Goal: Transaction & Acquisition: Download file/media

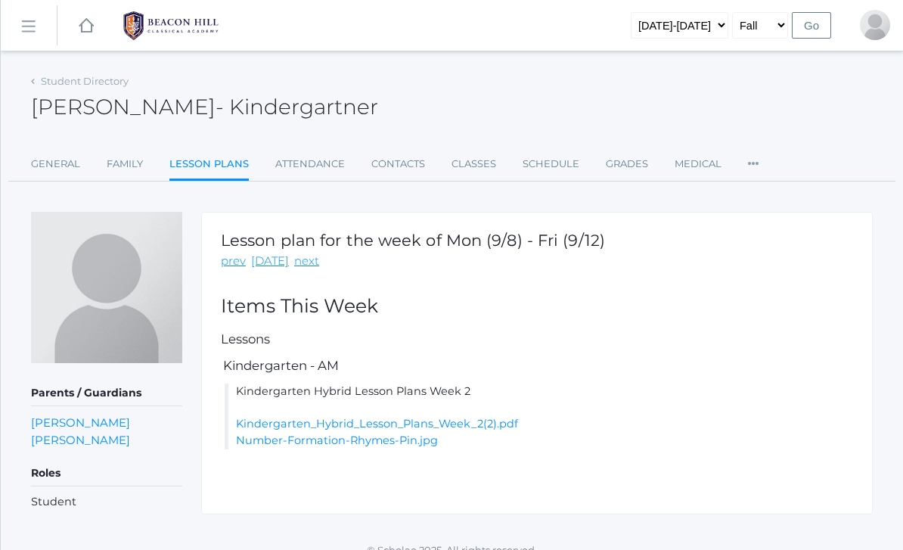
click at [178, 9] on img at bounding box center [170, 26] width 113 height 38
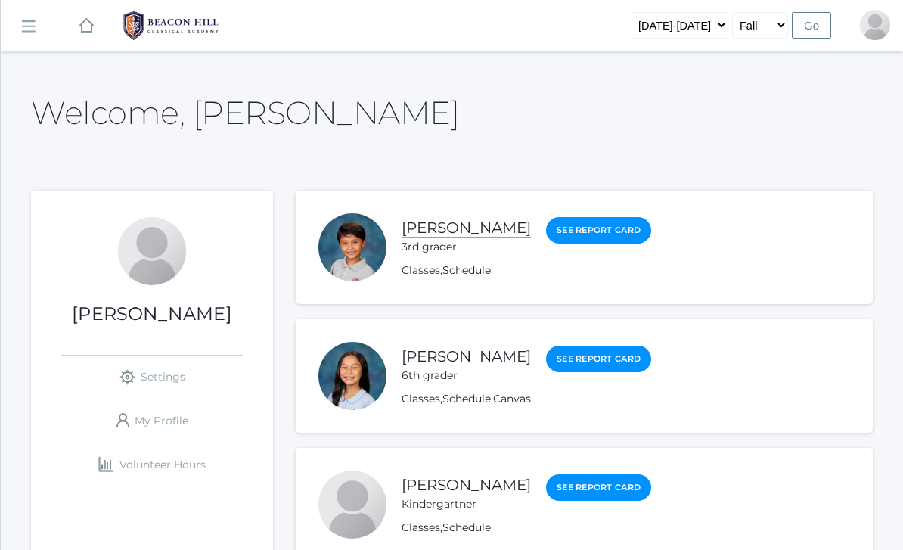
click at [449, 224] on link "[PERSON_NAME]" at bounding box center [465, 227] width 129 height 19
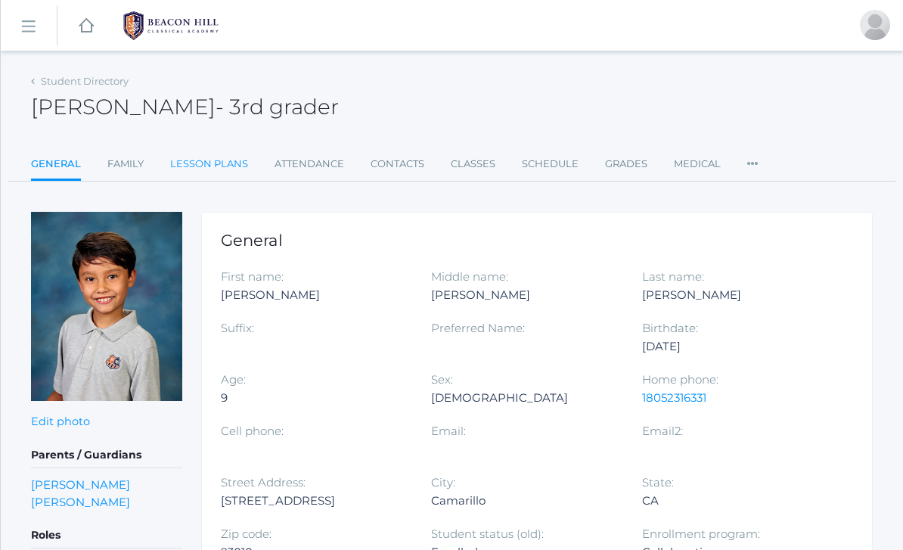
click at [206, 160] on link "Lesson Plans" at bounding box center [209, 164] width 78 height 30
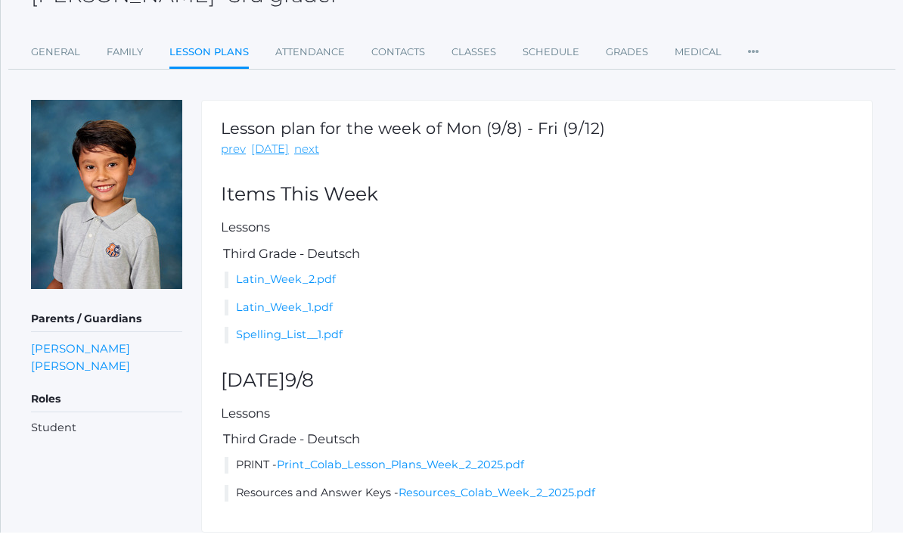
scroll to position [93, 0]
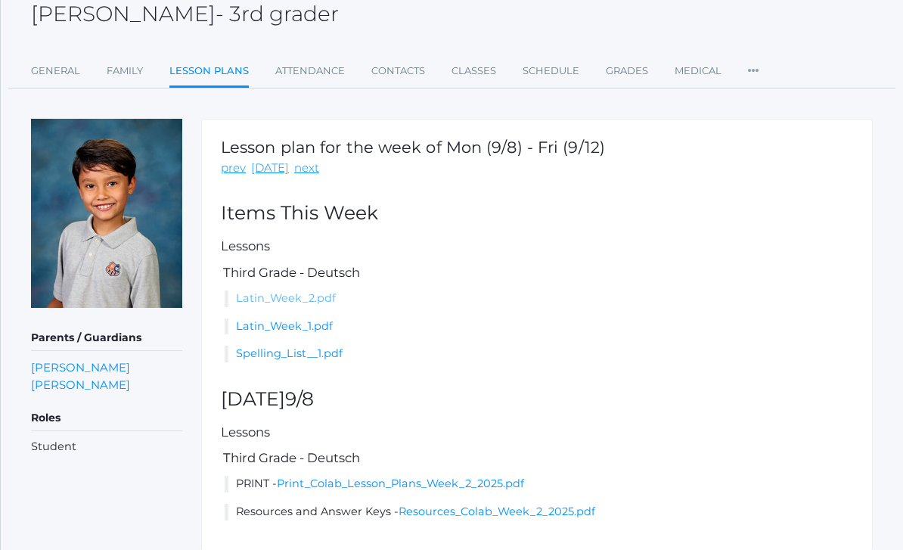
click at [290, 298] on link "Latin_Week_2.pdf" at bounding box center [286, 298] width 100 height 14
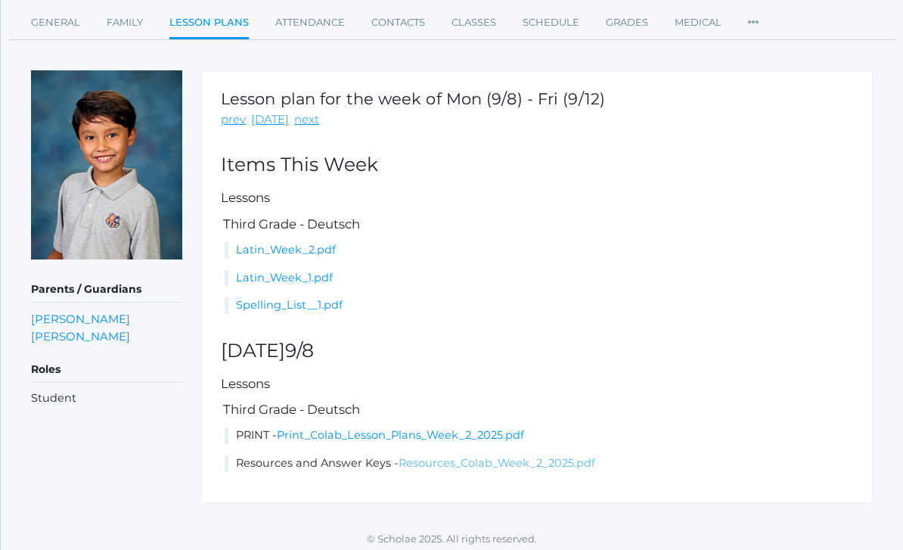
click at [420, 463] on link "Resources_Colab_Week_2_2025.pdf" at bounding box center [496, 463] width 197 height 14
click at [297, 122] on link "next" at bounding box center [306, 119] width 25 height 17
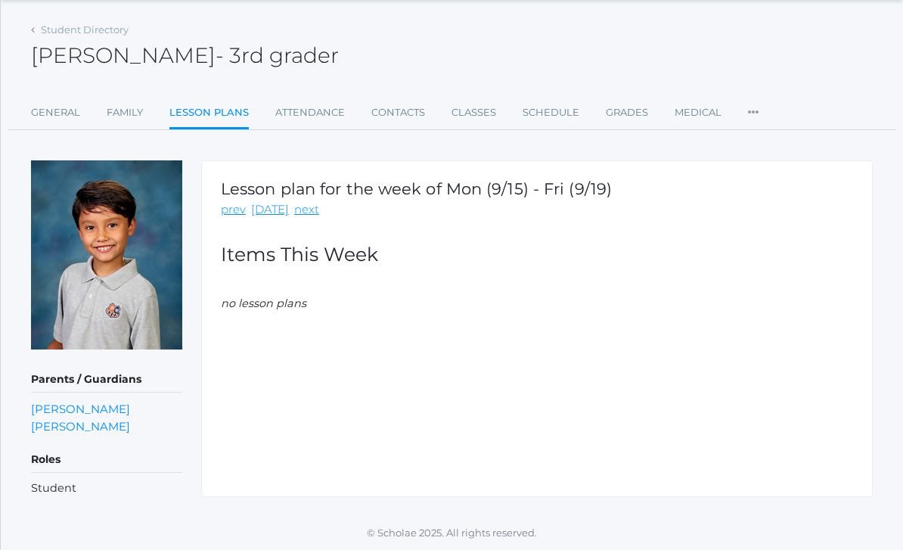
scroll to position [48, 0]
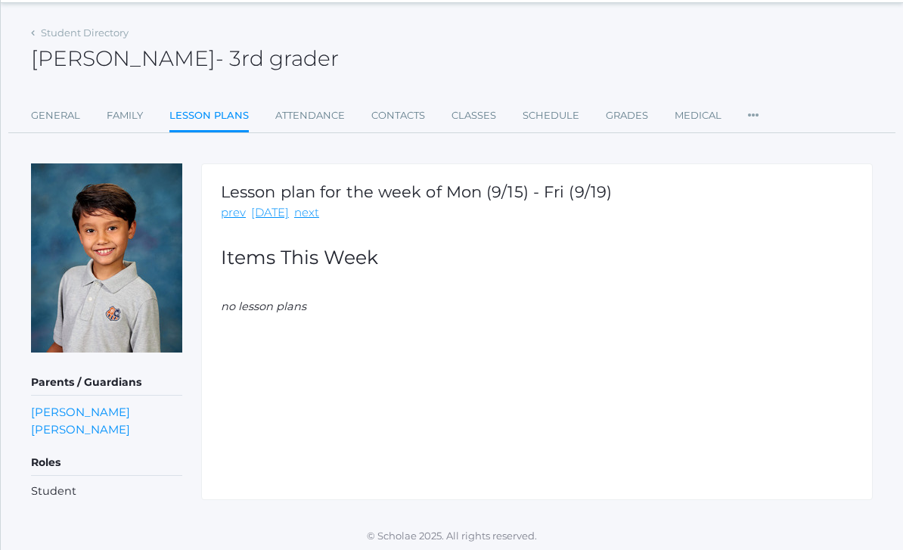
click at [231, 221] on div "Lesson plan for the week of Mon (9/15) - Fri (9/19) prev [DATE] next Items This…" at bounding box center [536, 331] width 671 height 336
click at [231, 209] on link "prev" at bounding box center [233, 212] width 25 height 17
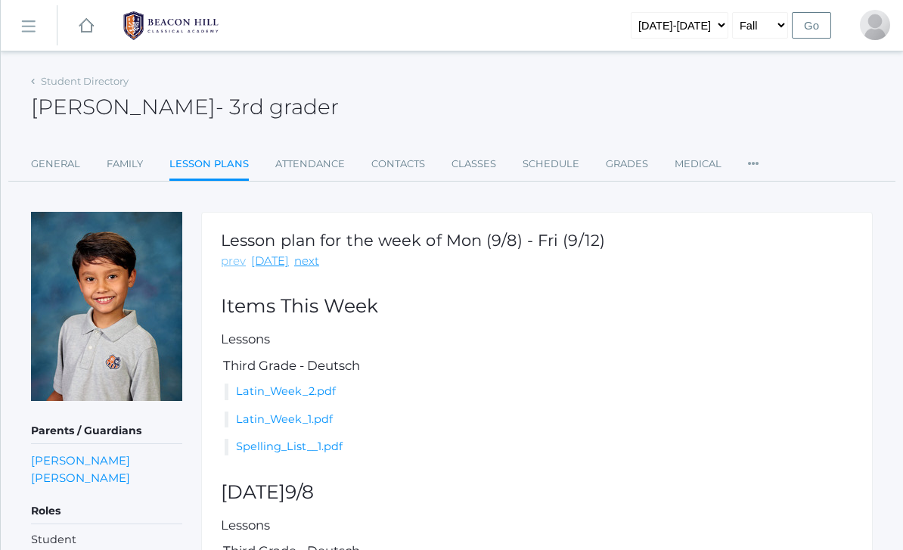
click at [232, 263] on link "prev" at bounding box center [233, 260] width 25 height 17
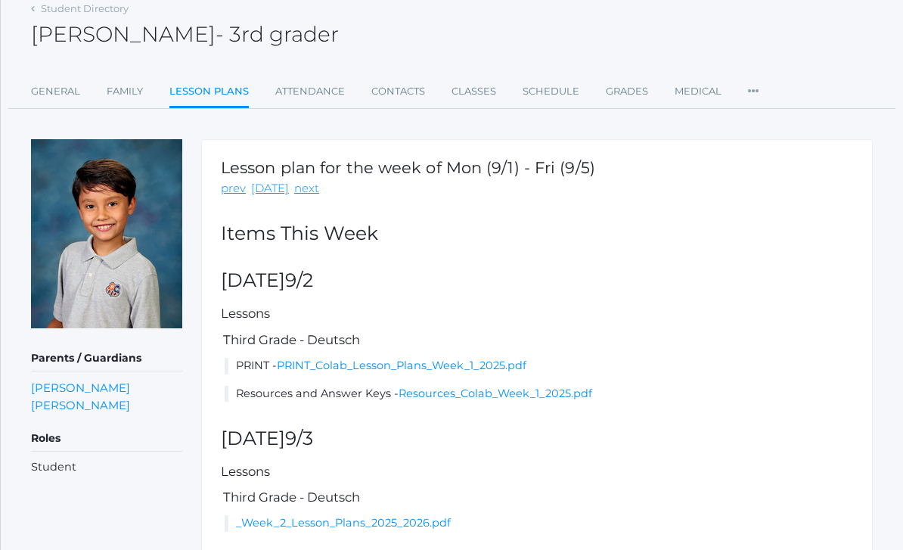
scroll to position [71, 0]
click at [410, 392] on link "Resources_Colab_Week_1_2025.pdf" at bounding box center [495, 395] width 194 height 14
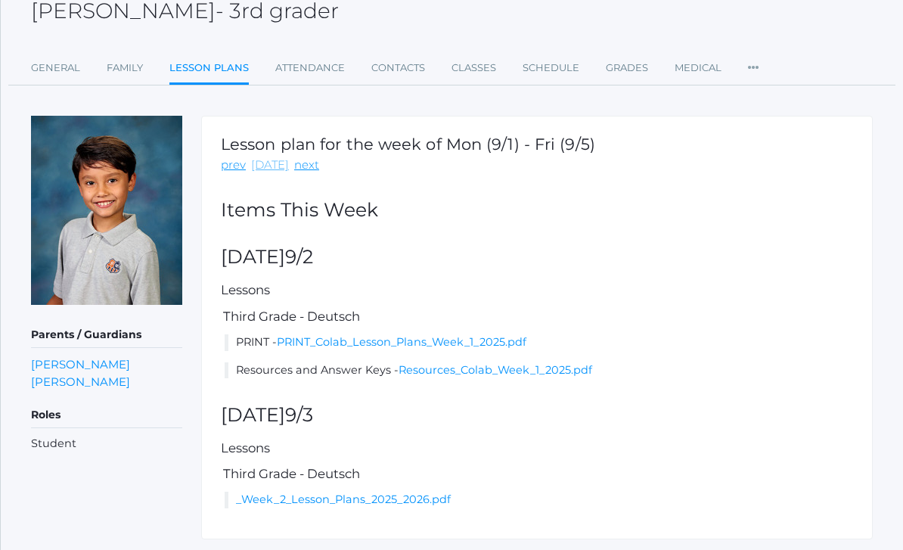
click at [271, 166] on link "[DATE]" at bounding box center [270, 164] width 38 height 17
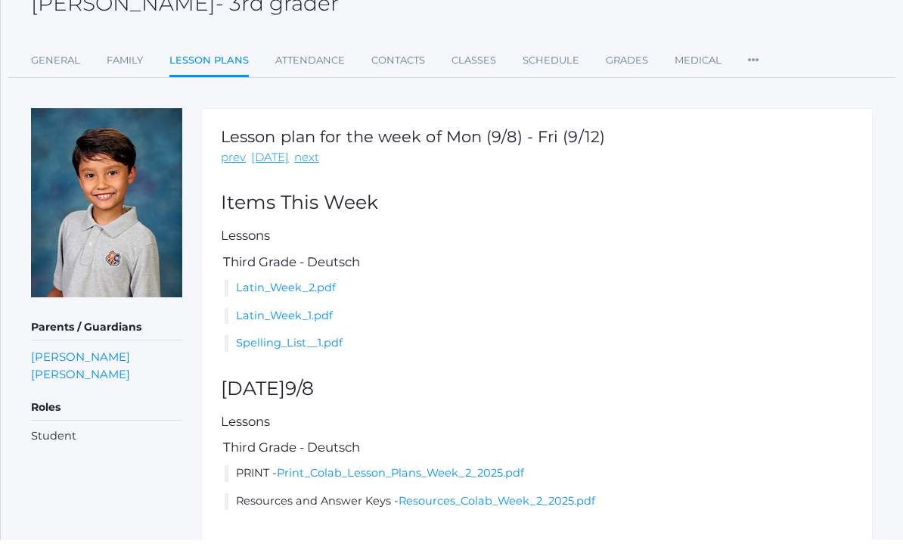
scroll to position [93, 0]
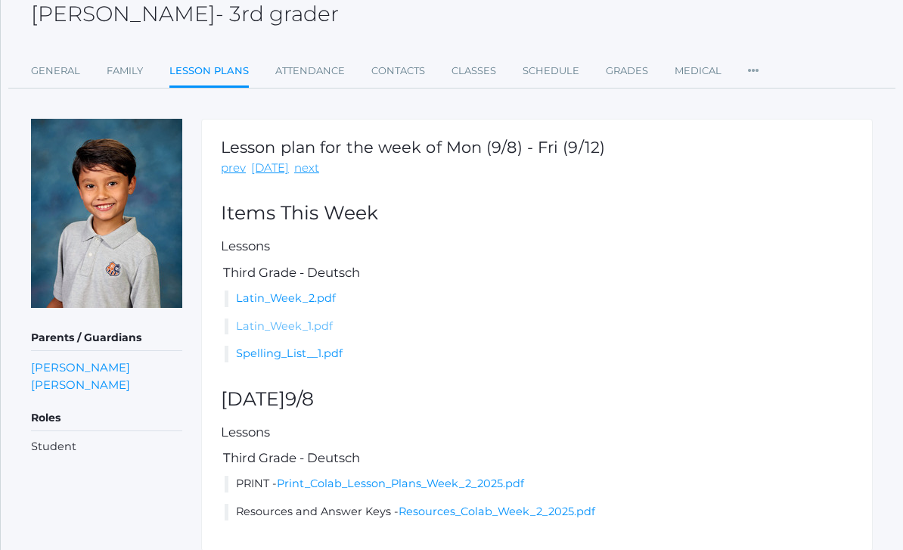
click at [300, 321] on link "Latin_Week_1.pdf" at bounding box center [284, 326] width 97 height 14
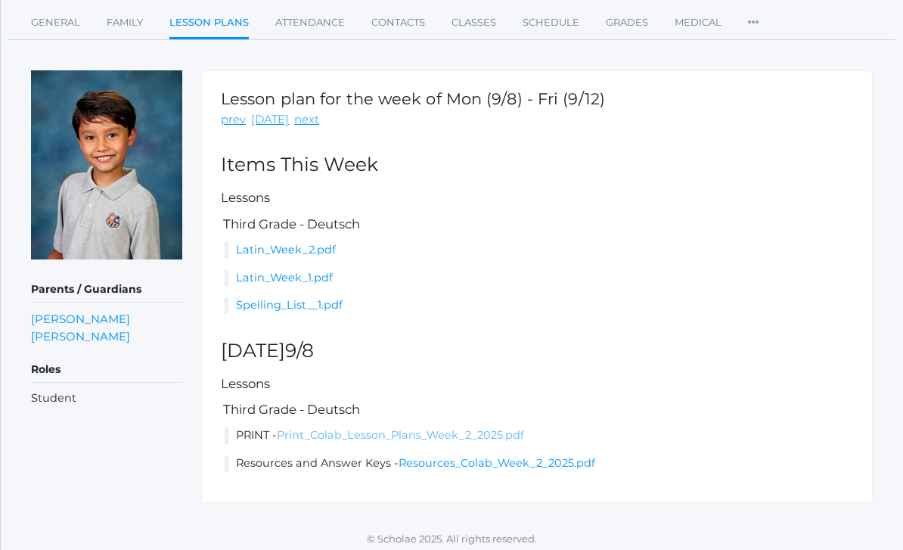
click at [450, 429] on link "Print_Colab_Lesson_Plans_Week_2_2025.pdf" at bounding box center [400, 435] width 247 height 14
